Goal: Use online tool/utility: Utilize a website feature to perform a specific function

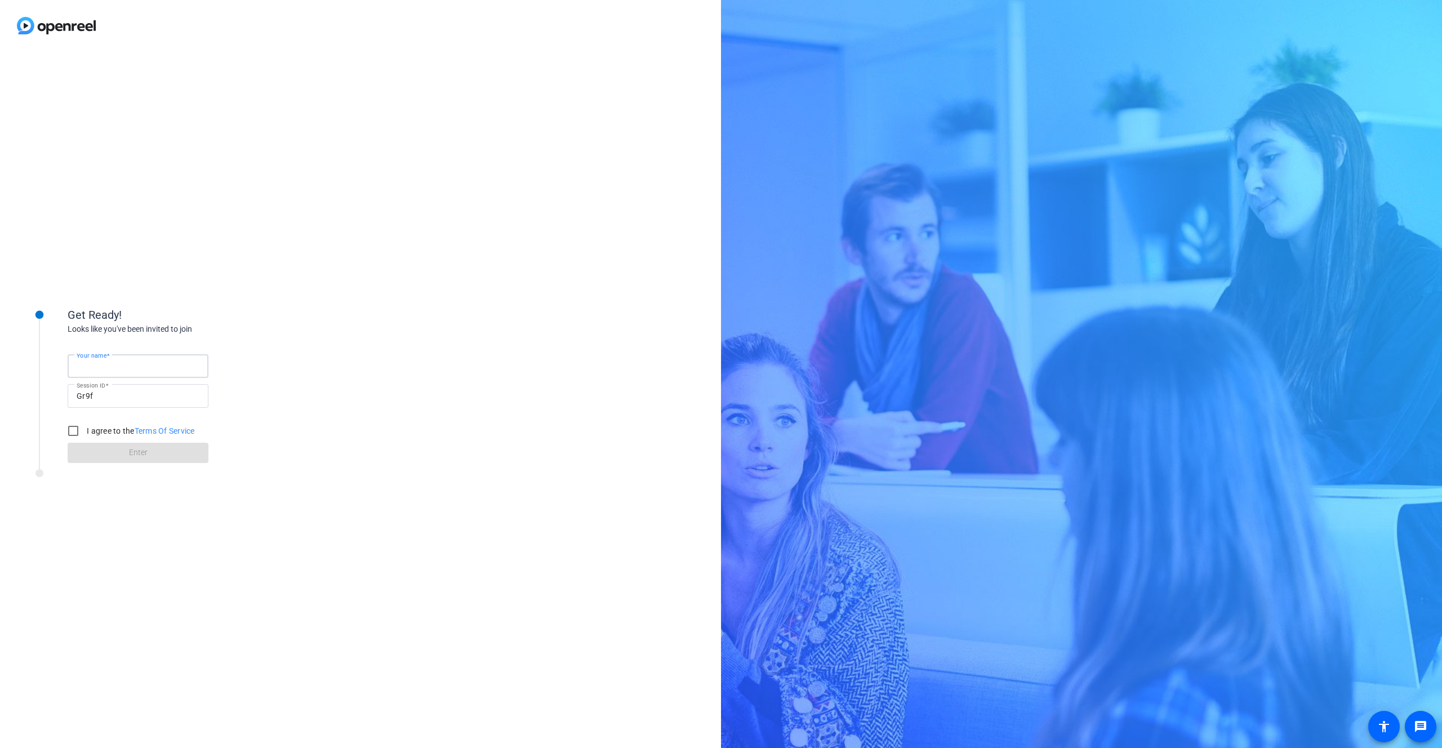
click at [136, 369] on input "Your name" at bounding box center [138, 366] width 123 height 14
type input "[PERSON_NAME]"
click at [70, 432] on input "I agree to the Terms Of Service" at bounding box center [73, 431] width 23 height 23
checkbox input "true"
click at [143, 450] on span "Enter" at bounding box center [138, 453] width 19 height 12
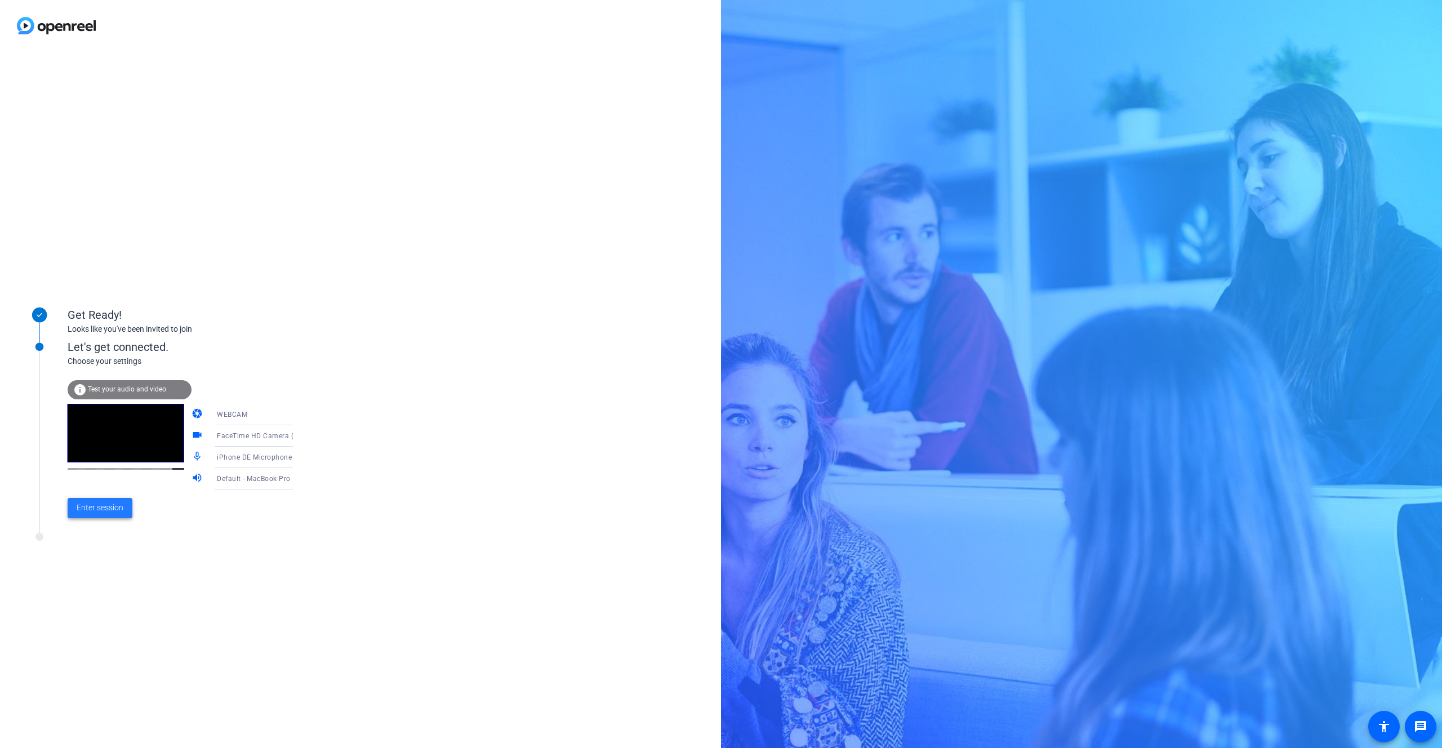
click at [96, 513] on span "Enter session" at bounding box center [100, 508] width 47 height 12
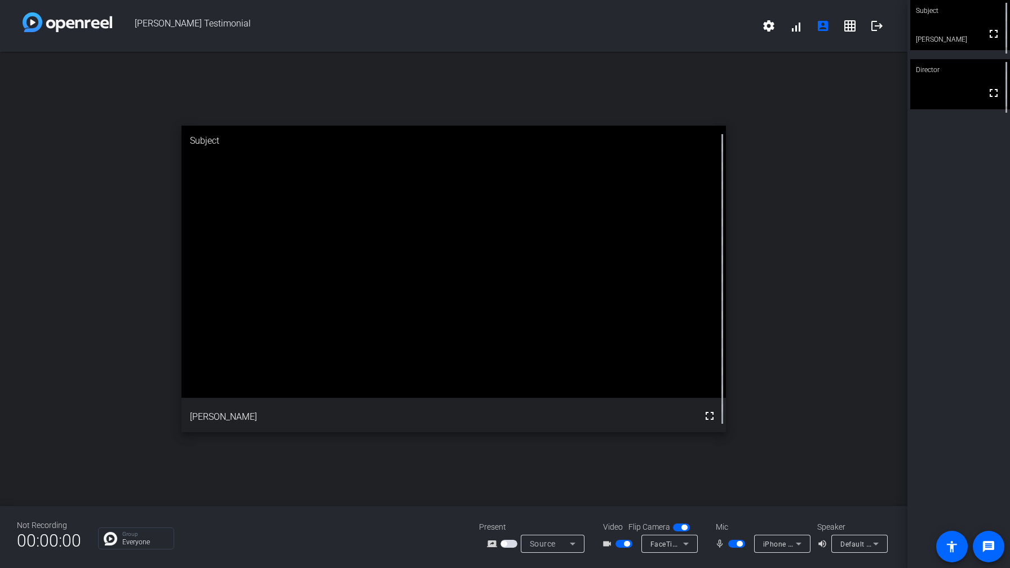
click at [738, 541] on span "button" at bounding box center [739, 544] width 6 height 6
click at [738, 541] on span "button" at bounding box center [736, 544] width 17 height 8
click at [868, 541] on span "Default - MacBook Pro Speakers (Built-in)" at bounding box center [908, 543] width 136 height 9
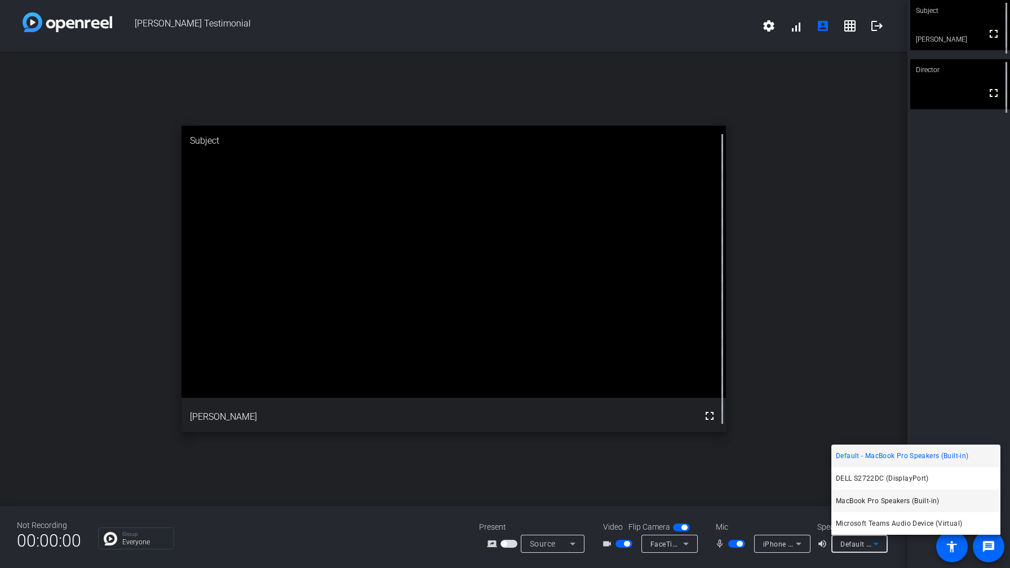
click at [905, 499] on span "MacBook Pro Speakers (Built-in)" at bounding box center [888, 501] width 104 height 14
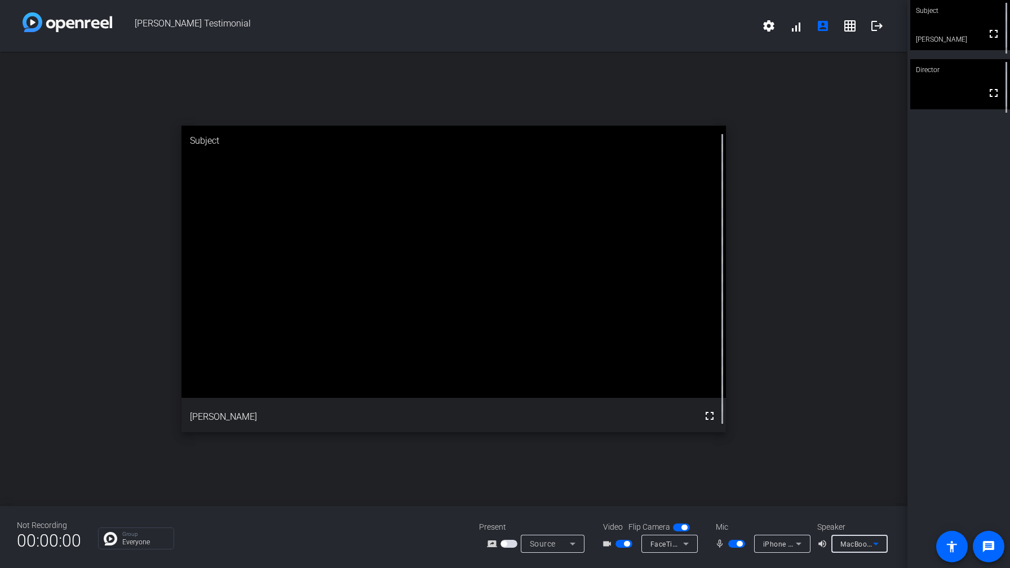
click at [854, 544] on span "MacBook Pro Speakers (Built-in)" at bounding box center [893, 543] width 106 height 9
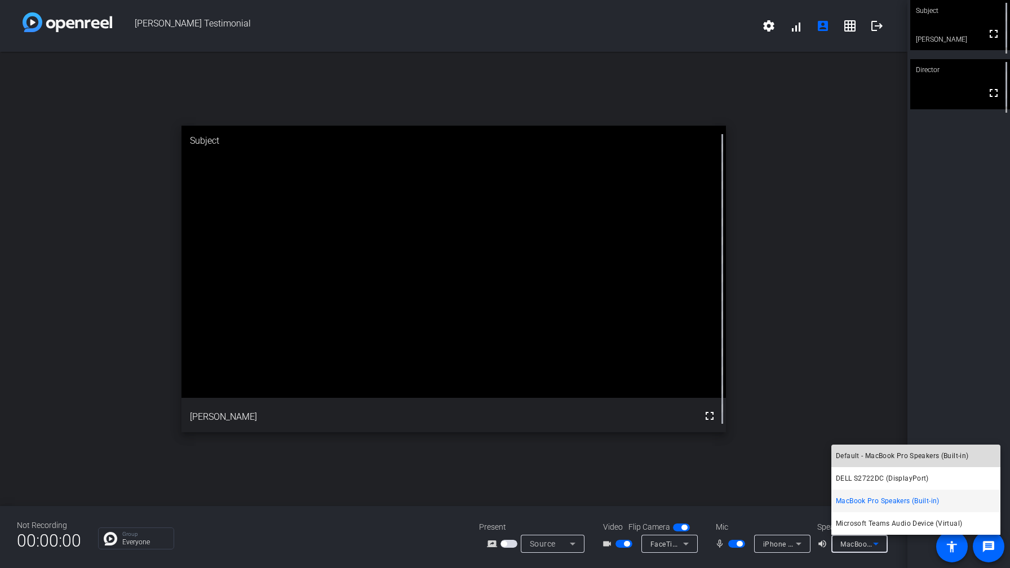
click at [864, 455] on span "Default - MacBook Pro Speakers (Built-in)" at bounding box center [902, 456] width 132 height 14
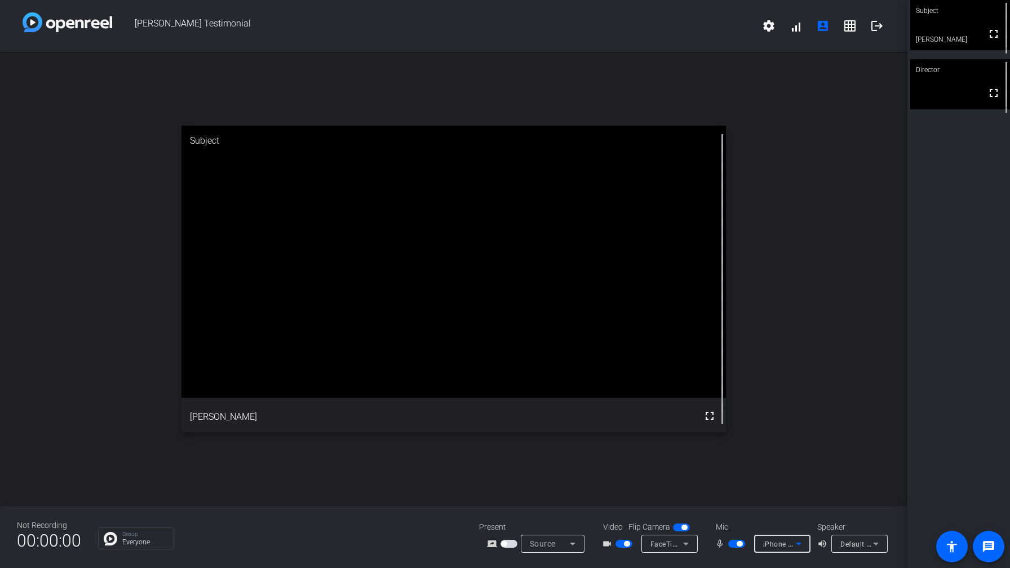
click at [787, 540] on span "iPhone DE Microphone" at bounding box center [800, 543] width 75 height 9
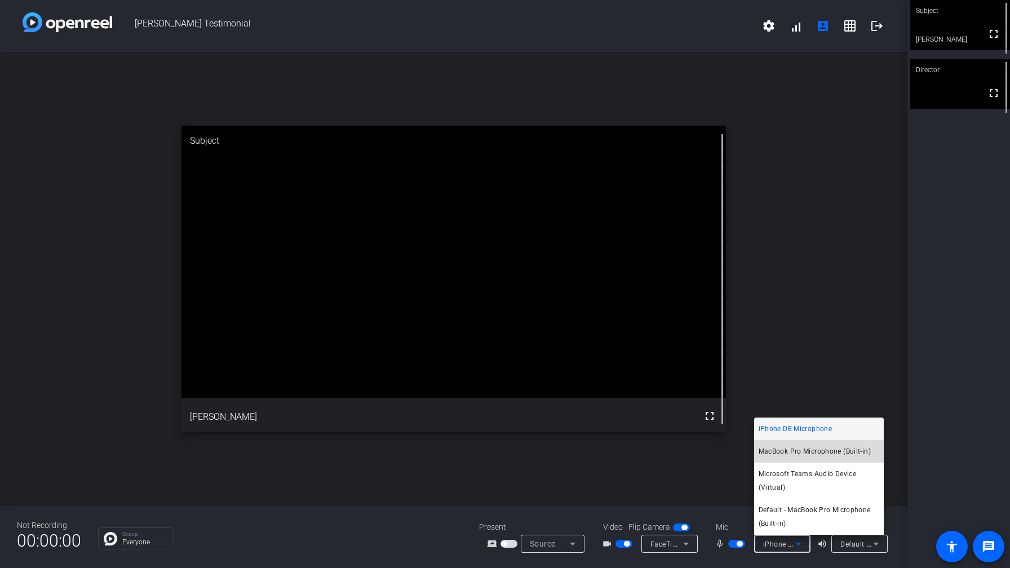
click at [813, 453] on span "MacBook Pro Microphone (Built-in)" at bounding box center [814, 452] width 112 height 14
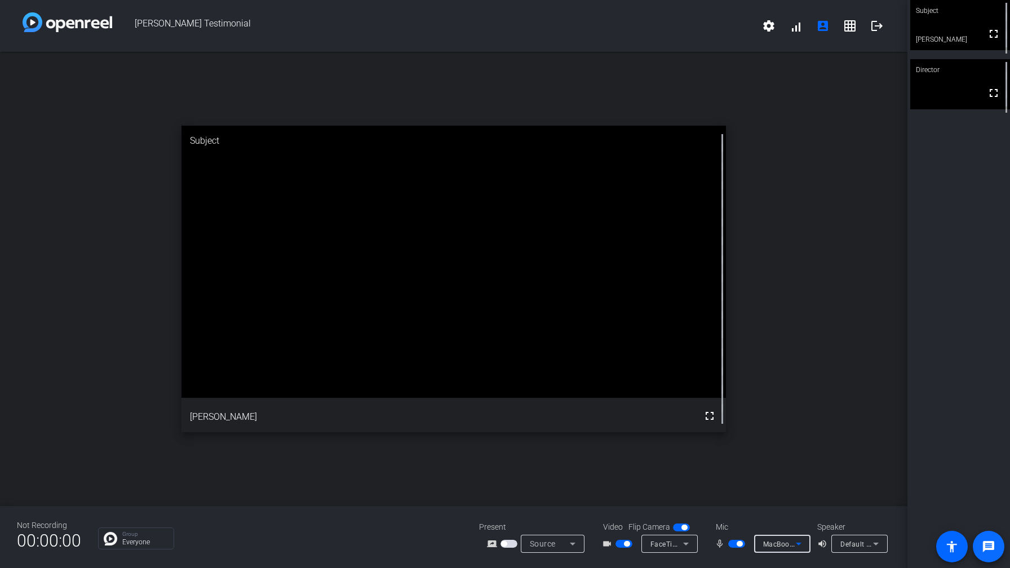
click at [991, 552] on mat-icon "message" at bounding box center [989, 547] width 14 height 14
